Goal: Task Accomplishment & Management: Manage account settings

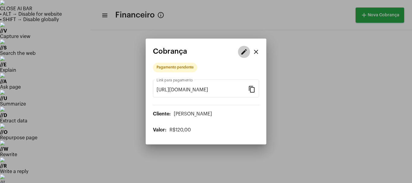
click at [237, 53] on app-view-receivable-dialog "edit close Cobrança Pagamento pendente [URL][DOMAIN_NAME] Link para pagamento c…" at bounding box center [206, 90] width 106 height 86
click at [241, 53] on mat-icon "edit" at bounding box center [243, 51] width 7 height 7
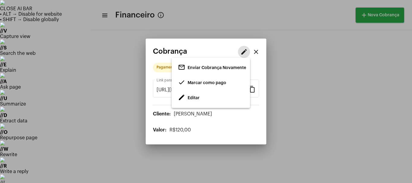
click at [217, 67] on span "Enviar Cobrança Novamente" at bounding box center [217, 68] width 59 height 4
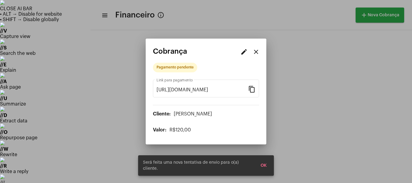
click at [206, 73] on div "Pagamento pendente [URL][DOMAIN_NAME] Link para pagamento content_copy Cliente:…" at bounding box center [206, 97] width 106 height 71
click at [258, 49] on mat-icon "close" at bounding box center [255, 51] width 7 height 7
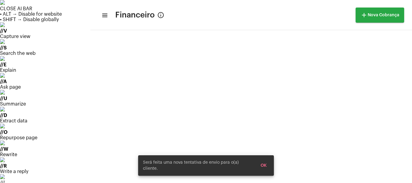
scroll to position [24, 0]
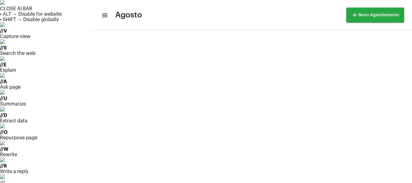
scroll to position [315, 0]
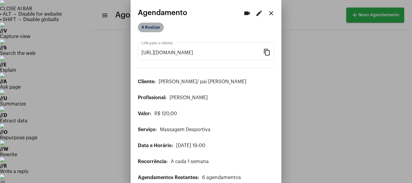
click at [150, 28] on mat-chip "A Realizar" at bounding box center [151, 28] width 26 height 10
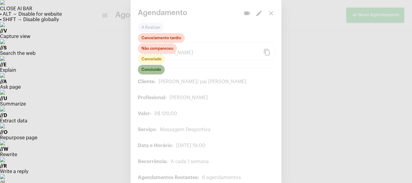
click at [154, 72] on mat-chip "Concluído" at bounding box center [151, 70] width 27 height 10
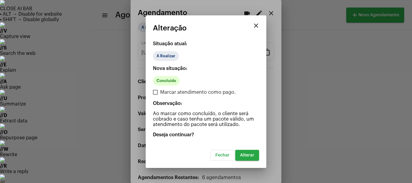
click at [248, 157] on button "Alterar" at bounding box center [247, 155] width 24 height 11
